Goal: Task Accomplishment & Management: Manage account settings

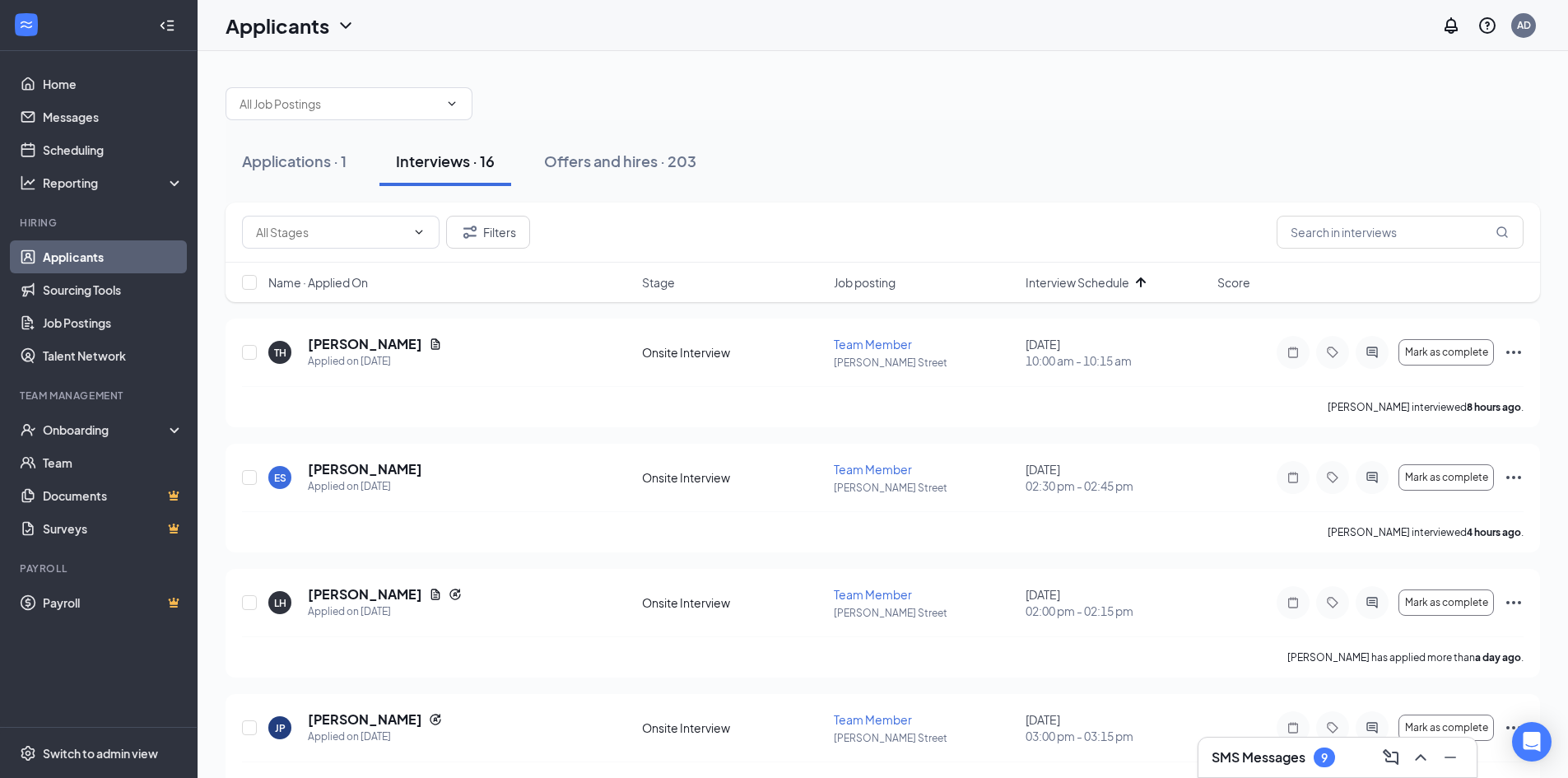
click at [1103, 275] on span "Interview Schedule" at bounding box center [1078, 282] width 104 height 17
click at [1100, 281] on span "Interview Schedule" at bounding box center [1078, 282] width 104 height 17
click at [1088, 278] on span "Interview Schedule" at bounding box center [1078, 282] width 104 height 17
click at [1474, 354] on span "Mark as complete" at bounding box center [1446, 352] width 83 height 11
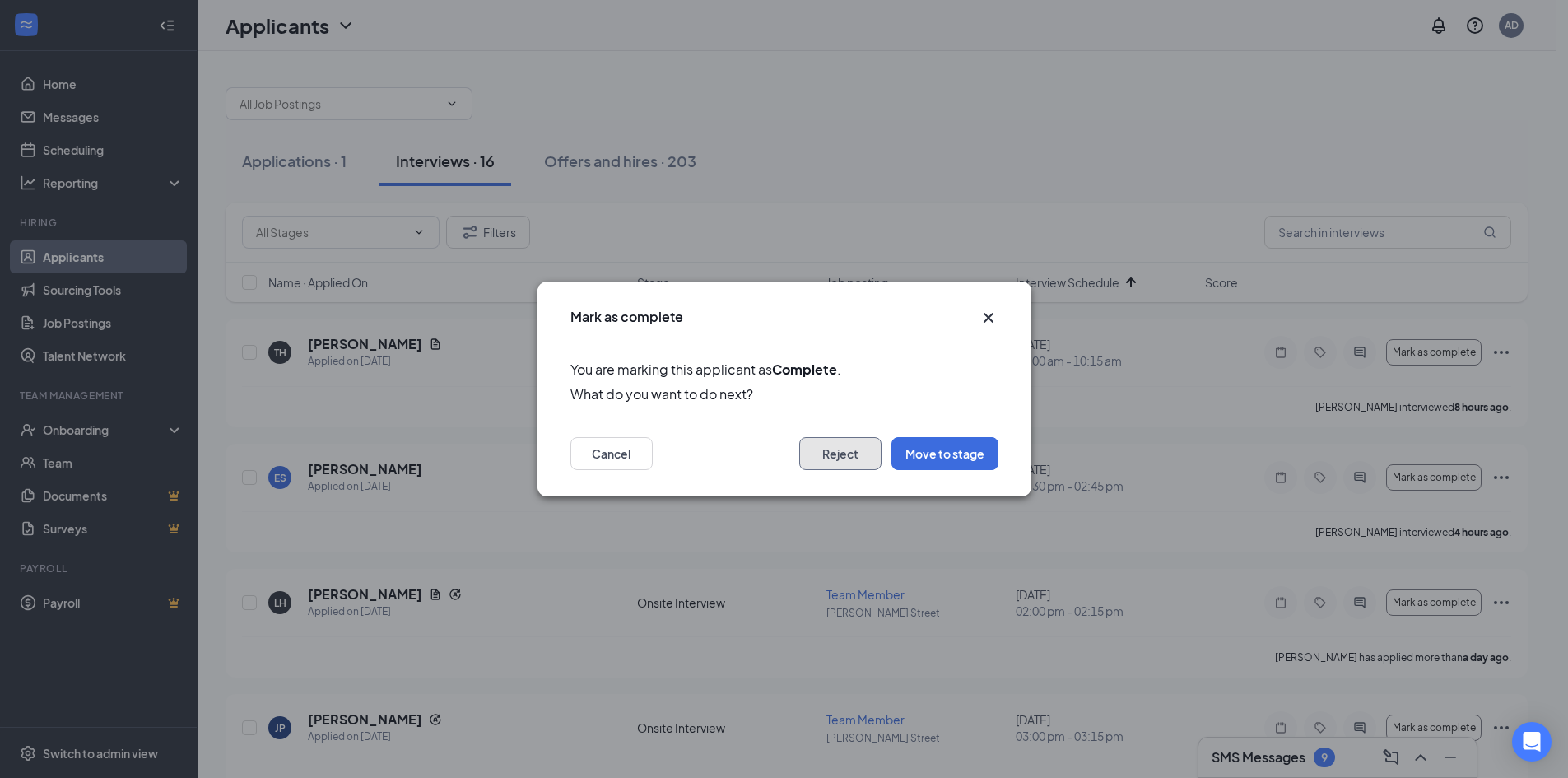
click at [852, 440] on button "Reject" at bounding box center [840, 453] width 83 height 33
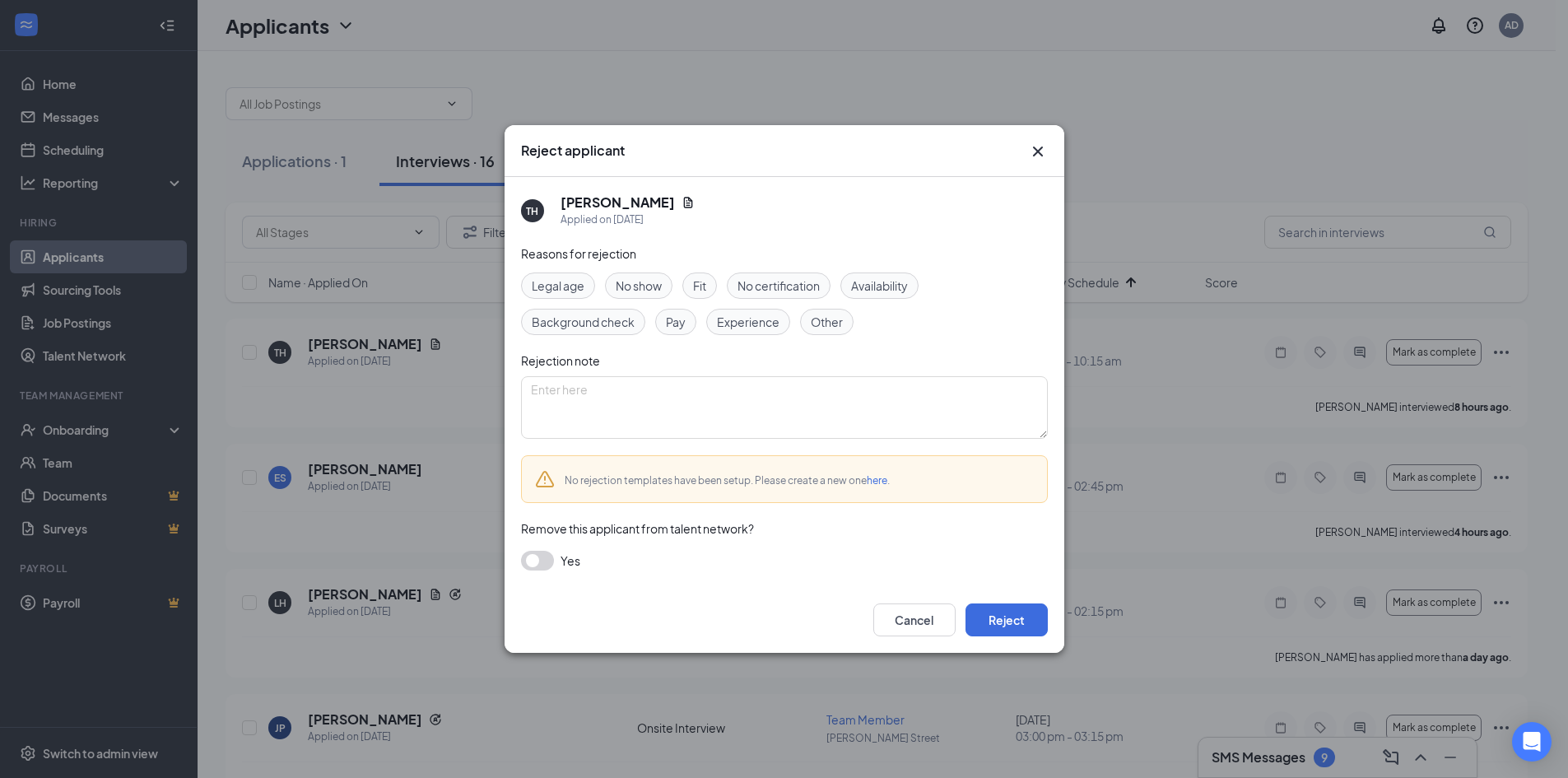
drag, startPoint x: 620, startPoint y: 290, endPoint x: 677, endPoint y: 311, distance: 60.7
click at [620, 290] on span "No show" at bounding box center [638, 286] width 46 height 18
click at [1027, 620] on button "Reject" at bounding box center [1006, 619] width 83 height 33
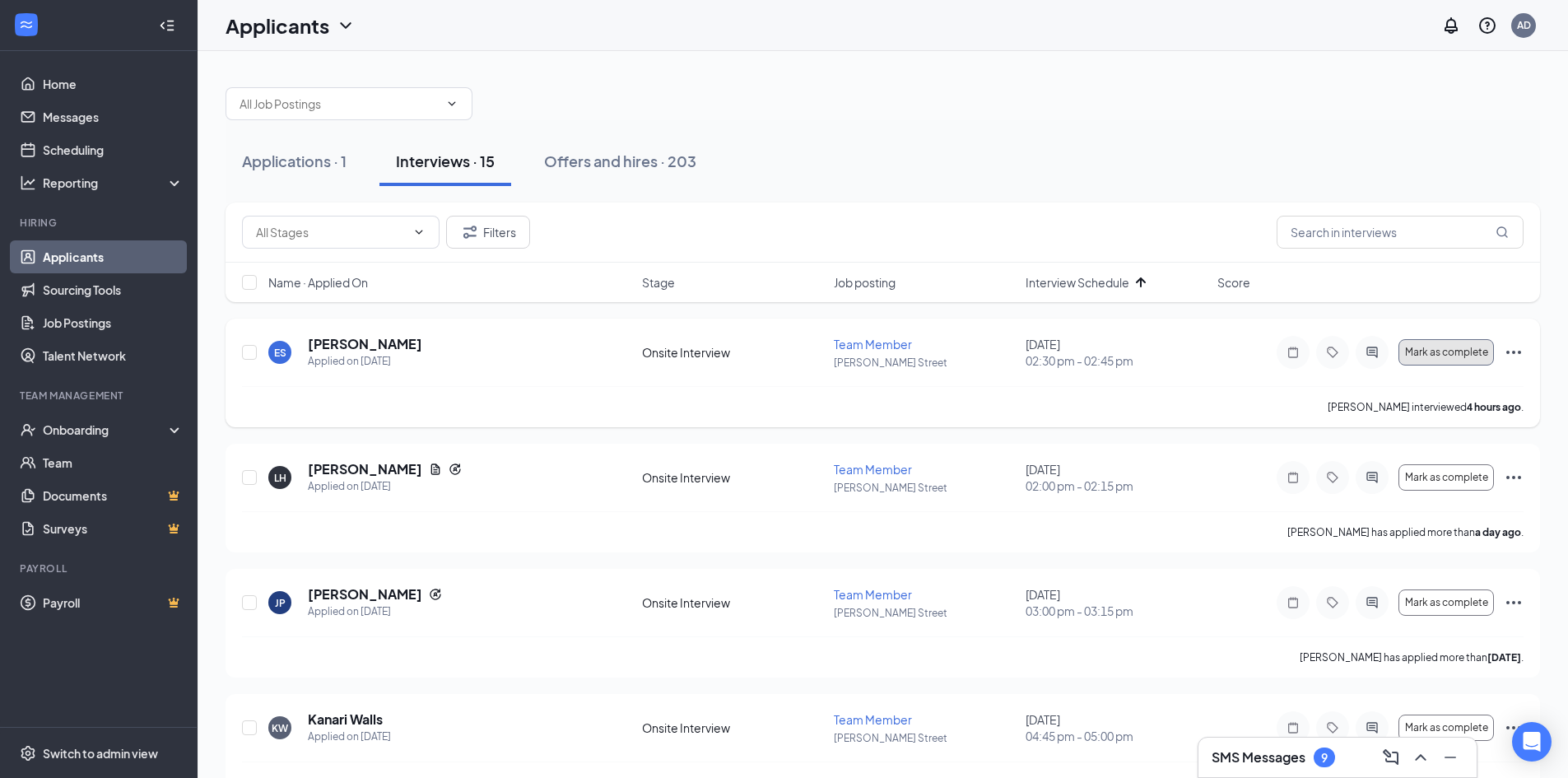
click at [1430, 360] on button "Mark as complete" at bounding box center [1446, 353] width 96 height 26
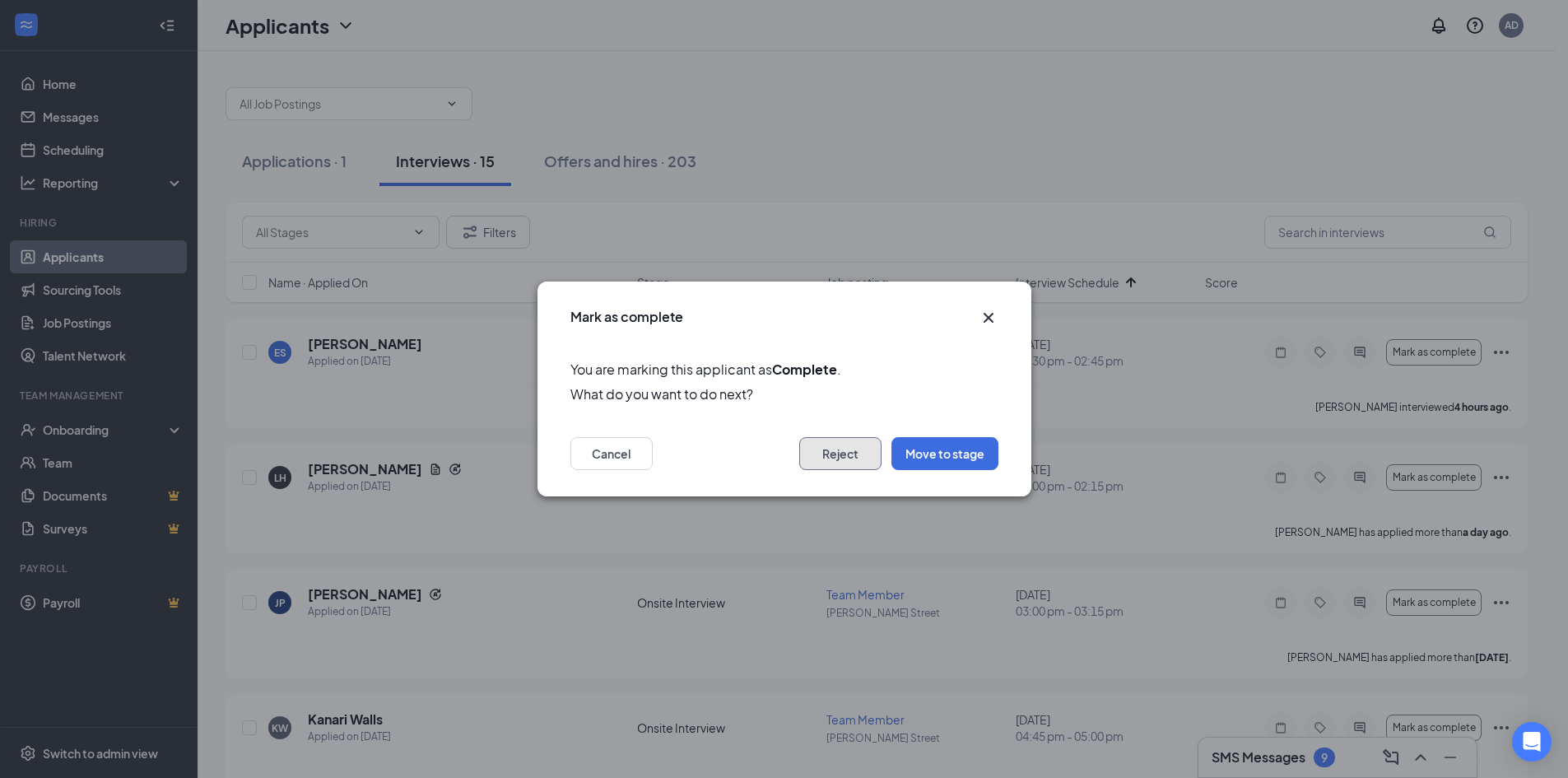
click at [844, 461] on button "Reject" at bounding box center [840, 453] width 83 height 33
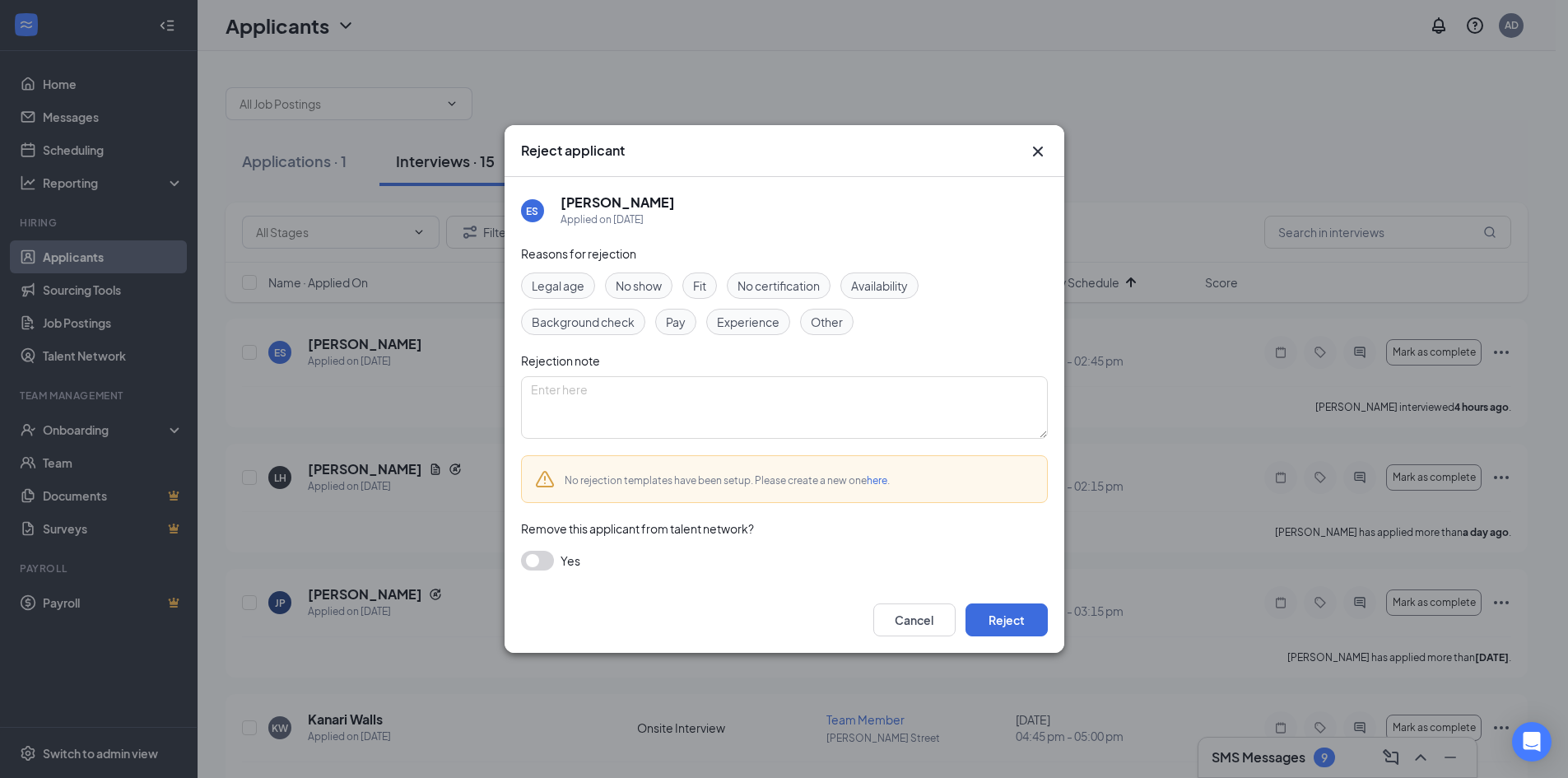
click at [832, 318] on span "Other" at bounding box center [826, 322] width 33 height 18
click at [751, 329] on span "Experience" at bounding box center [747, 322] width 62 height 18
click at [1017, 642] on div "Cancel Reject" at bounding box center [784, 620] width 560 height 66
click at [1016, 628] on button "Reject" at bounding box center [1006, 619] width 83 height 33
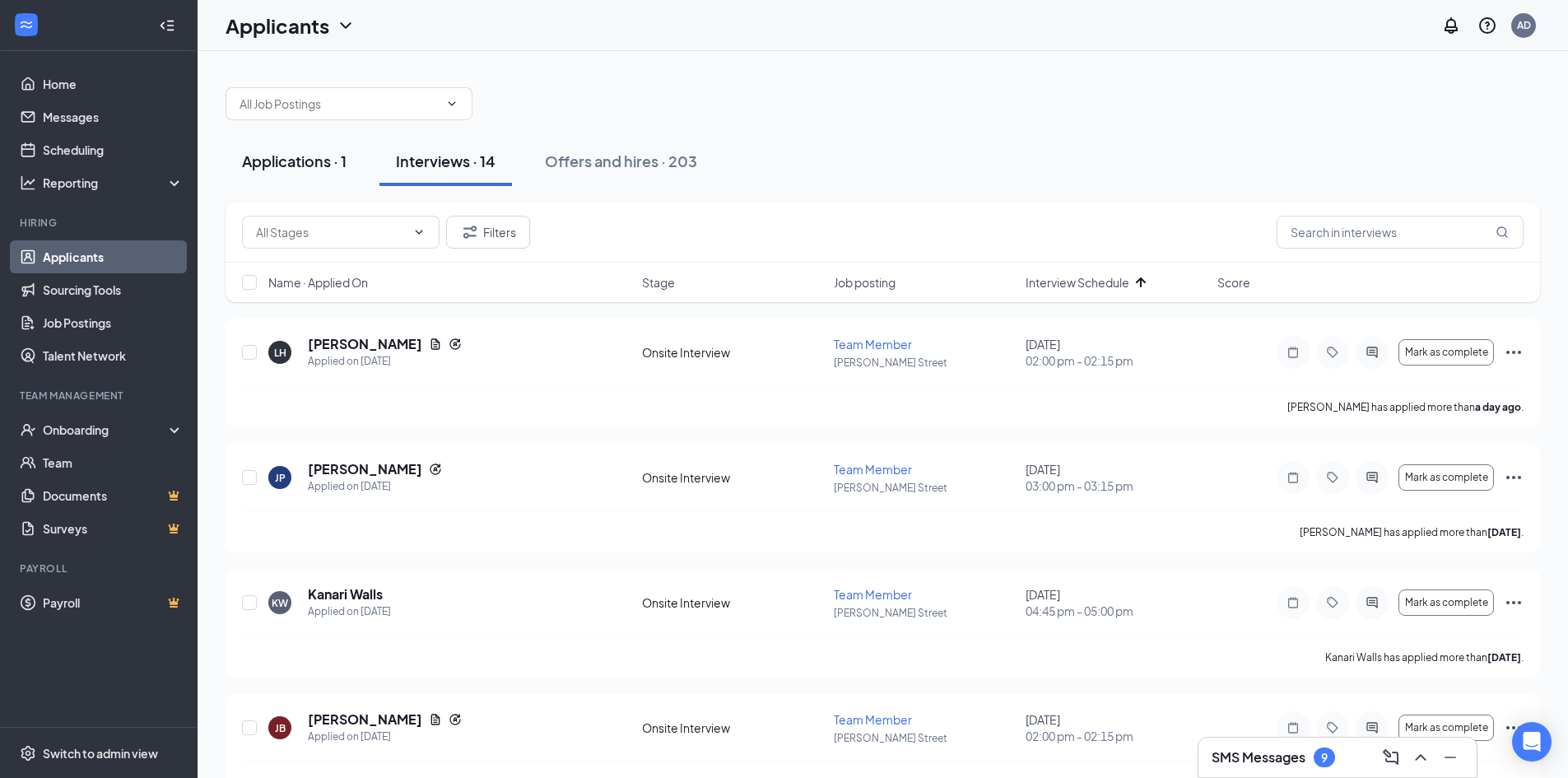
click at [311, 167] on div "Applications · 1" at bounding box center [294, 160] width 105 height 20
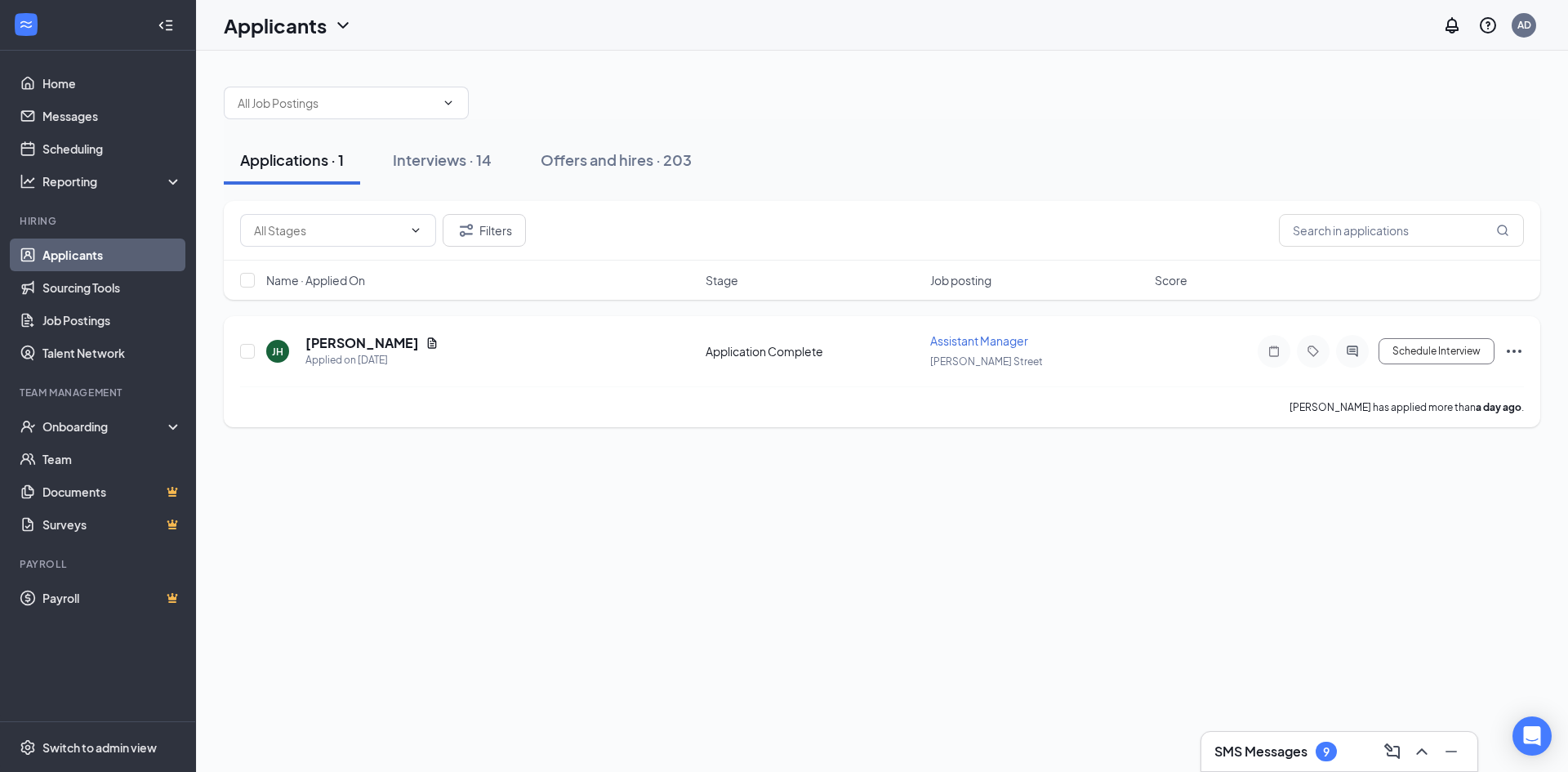
click at [1508, 352] on icon "Ellipses" at bounding box center [1513, 352] width 15 height 3
drag, startPoint x: 1407, startPoint y: 588, endPoint x: 1396, endPoint y: 586, distance: 11.2
click at [1404, 588] on p "Reject" at bounding box center [1440, 587] width 140 height 17
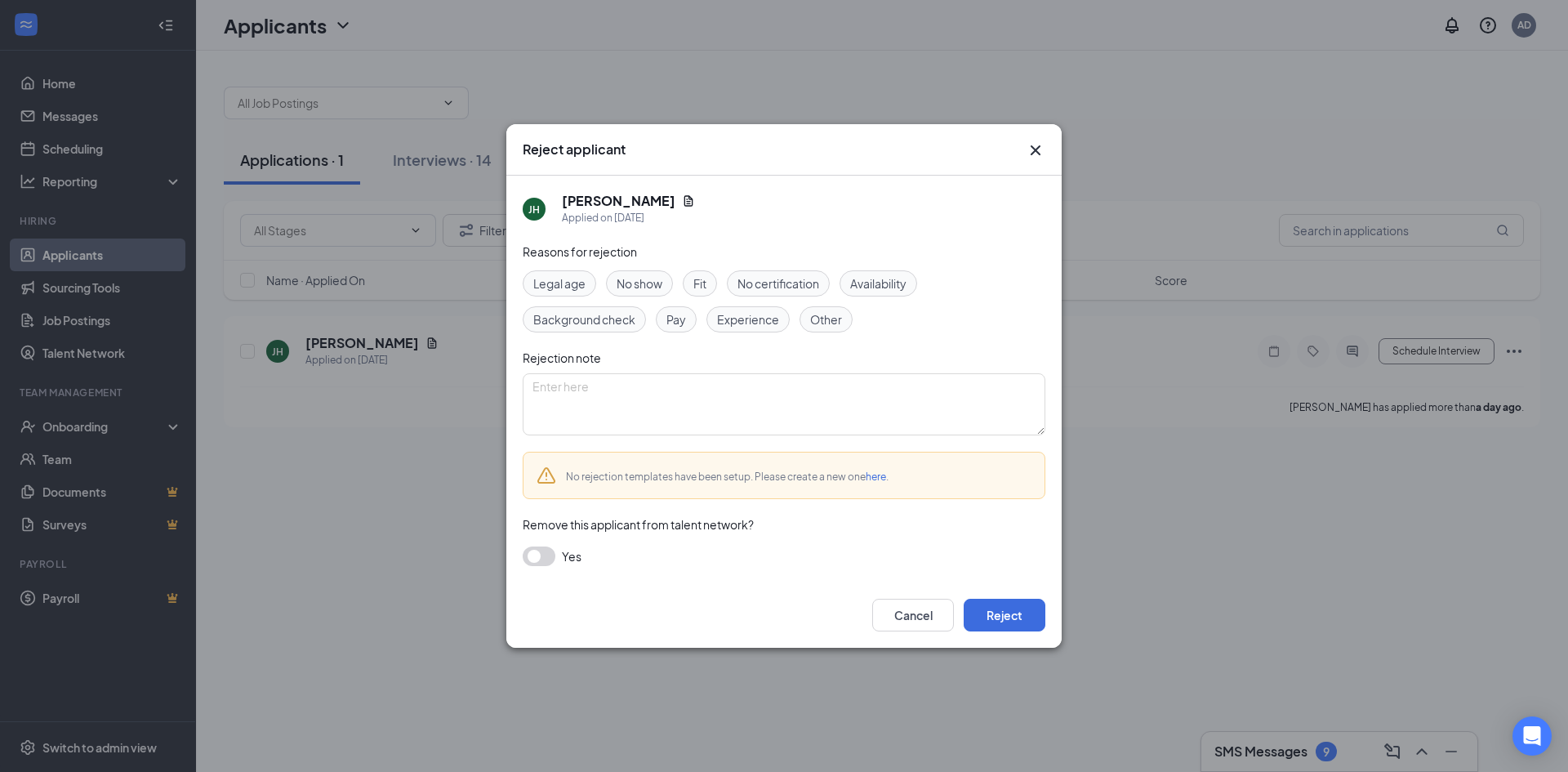
click at [619, 273] on div "No show" at bounding box center [639, 284] width 67 height 26
click at [1028, 610] on button "Reject" at bounding box center [1005, 614] width 82 height 32
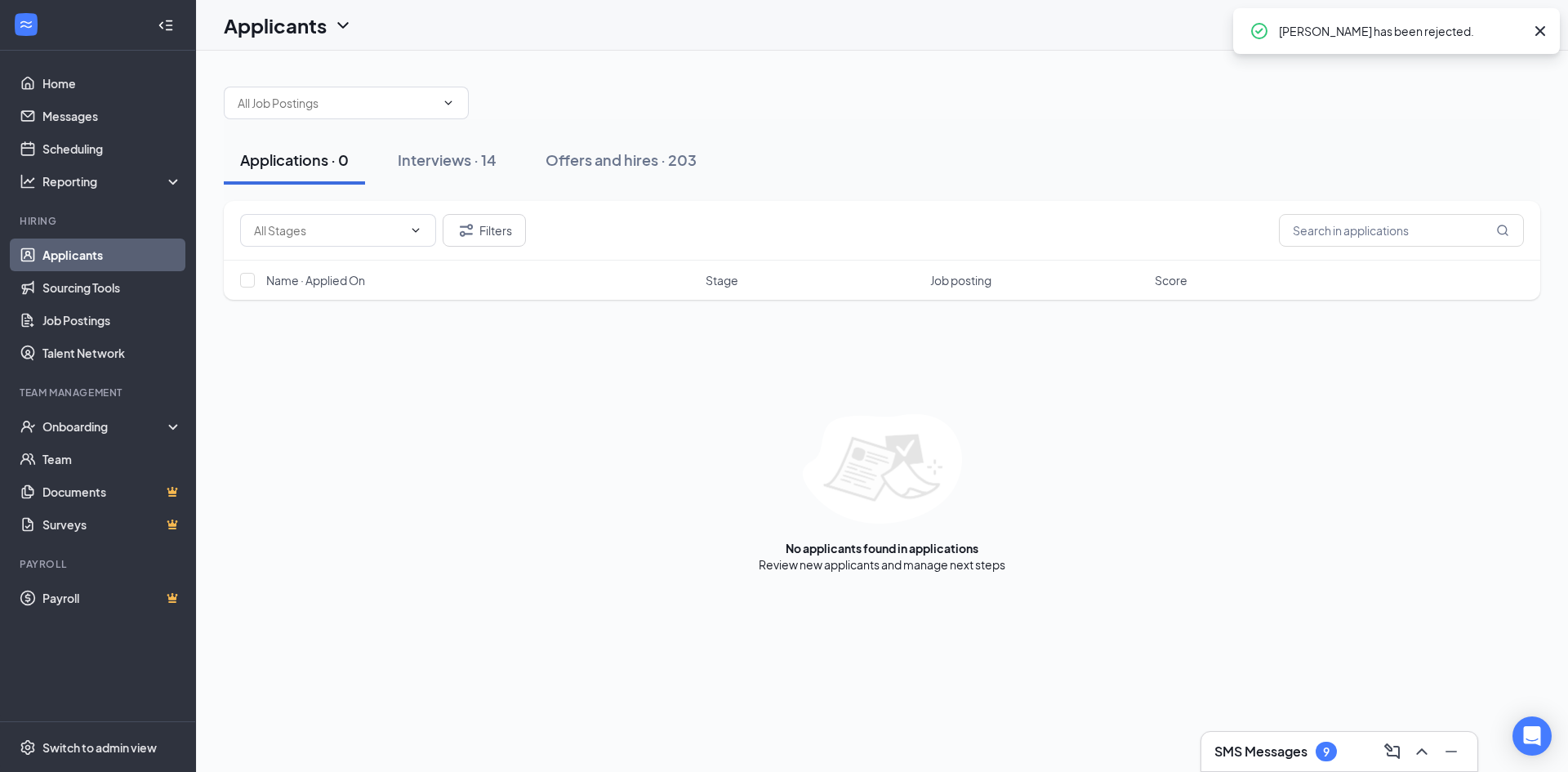
drag, startPoint x: 476, startPoint y: 149, endPoint x: 483, endPoint y: 131, distance: 19.3
click at [478, 149] on div "Interviews · 14" at bounding box center [447, 159] width 99 height 20
